Goal: Complete application form

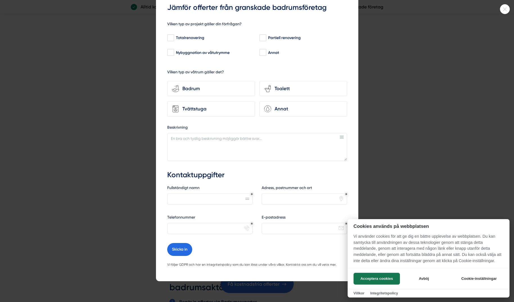
scroll to position [34, 0]
click at [290, 87] on div "Toalett" at bounding box center [306, 89] width 71 height 8
click at [0, 0] on input "toilet-seat Toalett" at bounding box center [0, 0] width 0 height 0
click at [296, 35] on div "Partiell renovering" at bounding box center [302, 38] width 86 height 6
click at [266, 35] on input "Partiell renovering" at bounding box center [262, 38] width 6 height 6
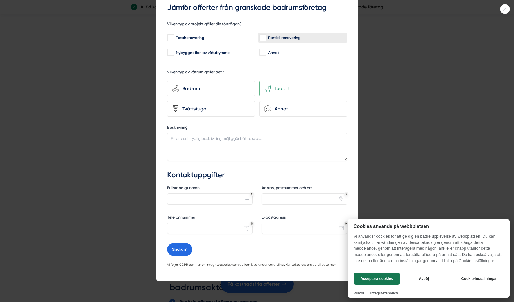
checkbox input "true"
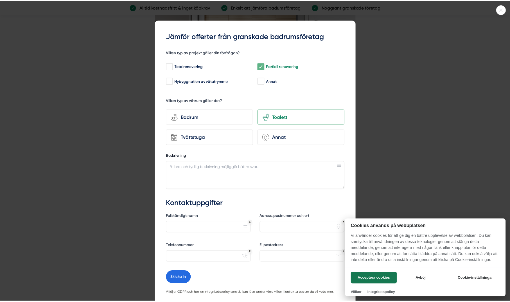
scroll to position [0, 0]
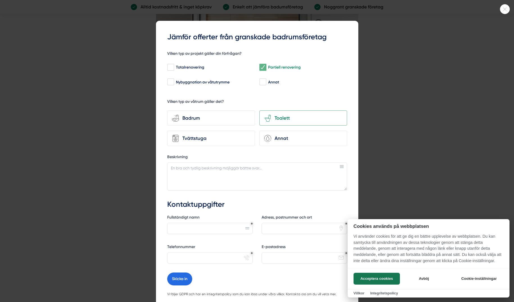
click at [110, 100] on div at bounding box center [257, 151] width 514 height 302
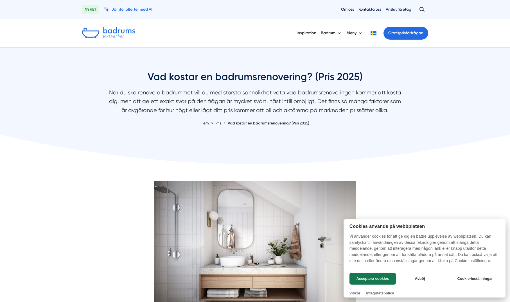
click at [146, 10] on div at bounding box center [255, 151] width 510 height 302
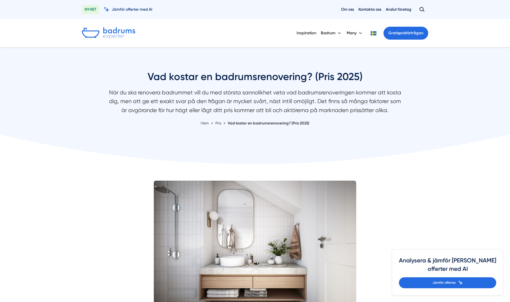
click at [146, 10] on span "Jämför offerter med AI" at bounding box center [132, 9] width 41 height 5
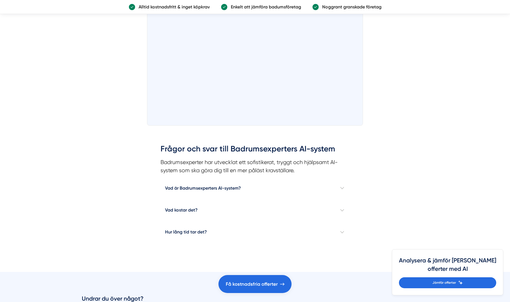
scroll to position [421, 0]
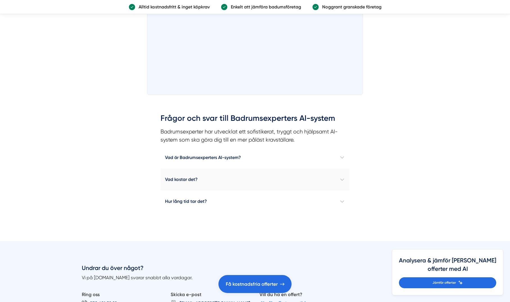
click at [344, 180] on h4 "Vad kostar det?" at bounding box center [254, 180] width 189 height 22
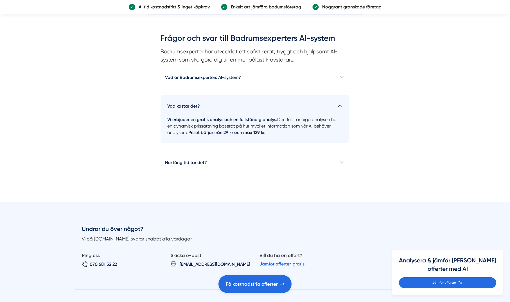
scroll to position [534, 0]
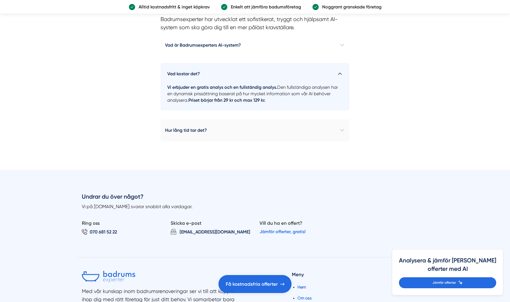
click at [343, 131] on h4 "Hur lång tid tar det?" at bounding box center [254, 130] width 189 height 22
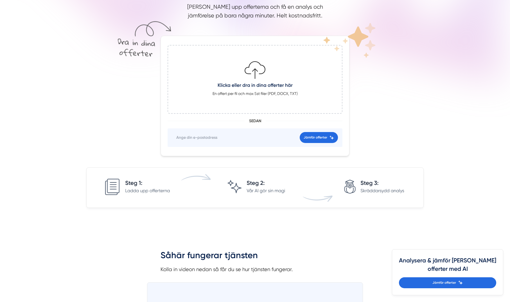
scroll to position [0, 0]
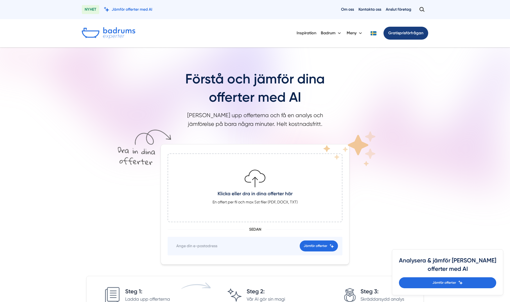
click at [404, 33] on link "Gratis prisförfrågan" at bounding box center [405, 33] width 45 height 13
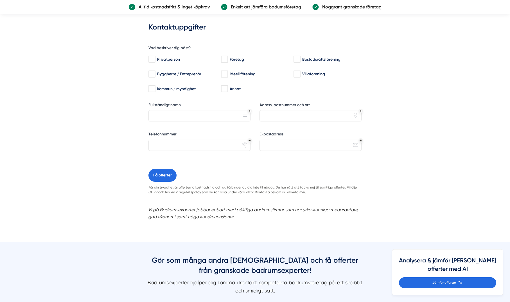
scroll to position [449, 0]
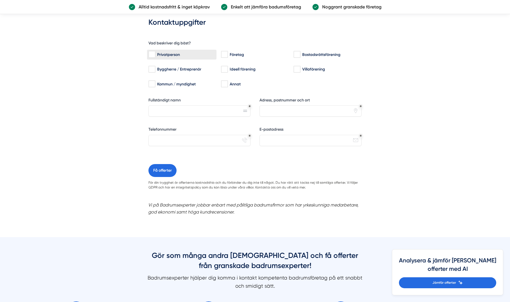
click at [150, 53] on input "Privatperson" at bounding box center [151, 55] width 6 height 6
checkbox input "true"
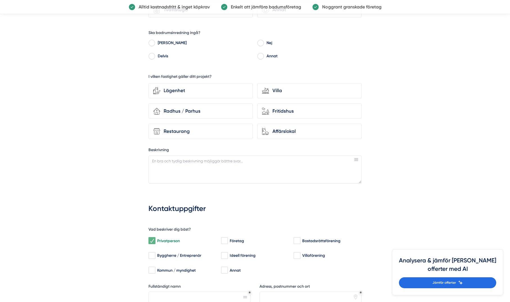
scroll to position [253, 0]
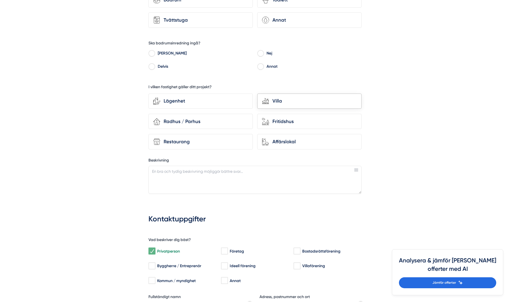
click at [279, 100] on div "Villa" at bounding box center [313, 101] width 88 height 8
click at [0, 0] on input "house-modern Villa" at bounding box center [0, 0] width 0 height 0
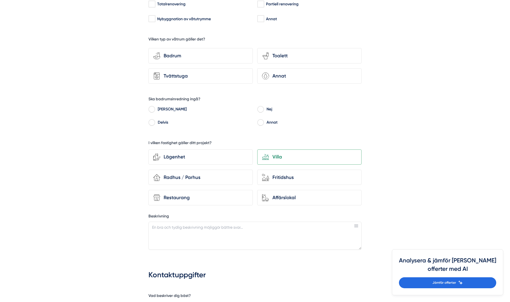
scroll to position [197, 0]
click at [282, 55] on div "Toalett" at bounding box center [313, 56] width 88 height 8
click at [0, 0] on input "toilet-seat Toalett" at bounding box center [0, 0] width 0 height 0
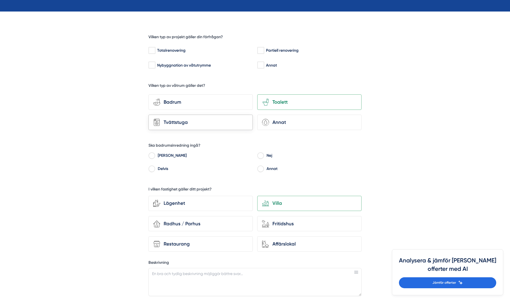
scroll to position [112, 0]
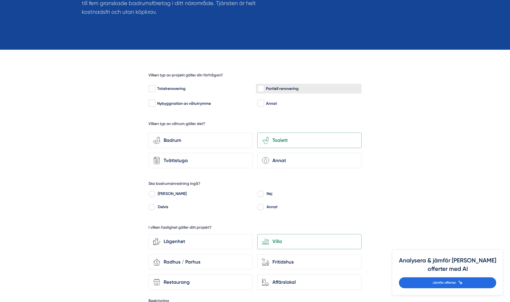
click at [262, 89] on input "Partiell renovering" at bounding box center [260, 89] width 6 height 6
checkbox input "true"
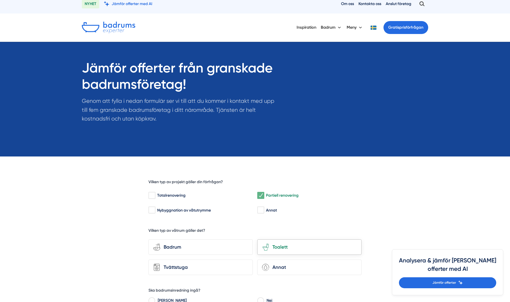
scroll to position [0, 0]
